Goal: Check status: Check status

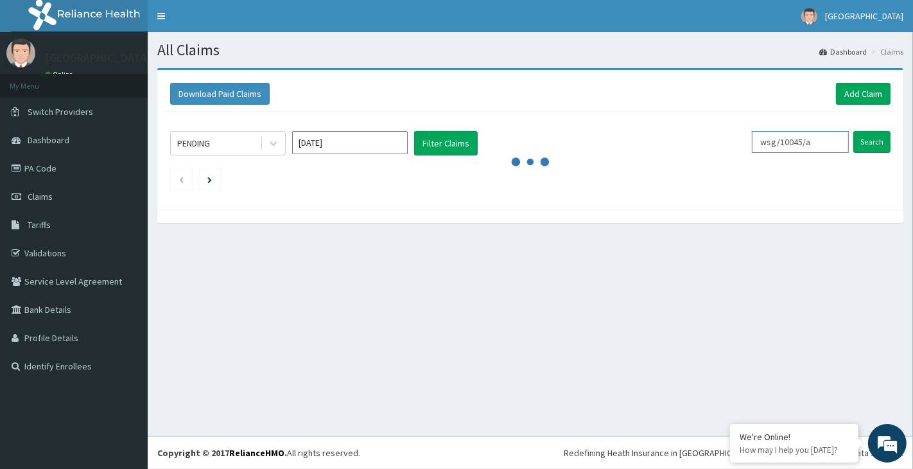
click at [818, 141] on input "wsg/10045/a" at bounding box center [800, 142] width 97 height 22
type input "w"
type input "tap/10232/b"
click at [872, 141] on input "Search" at bounding box center [871, 142] width 37 height 22
click at [868, 138] on input "Search" at bounding box center [871, 142] width 37 height 22
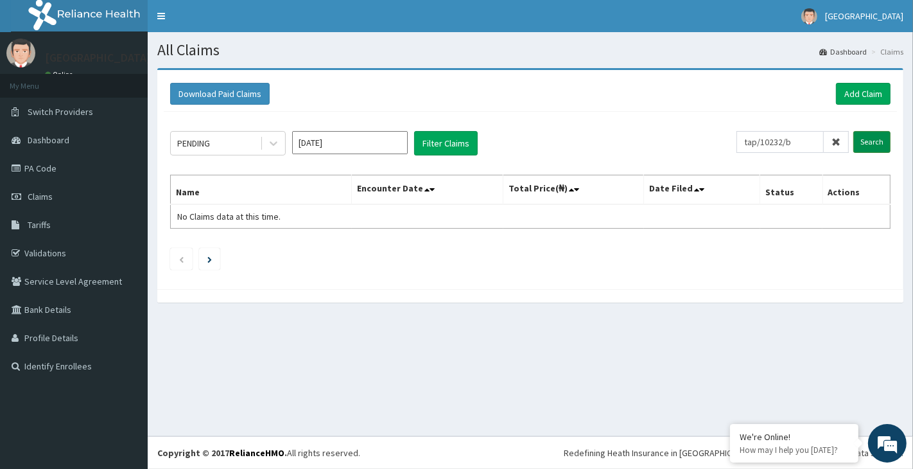
type input "tap/10232/b"
click at [864, 141] on input "Search" at bounding box center [871, 142] width 37 height 22
